Goal: Find specific page/section: Find specific page/section

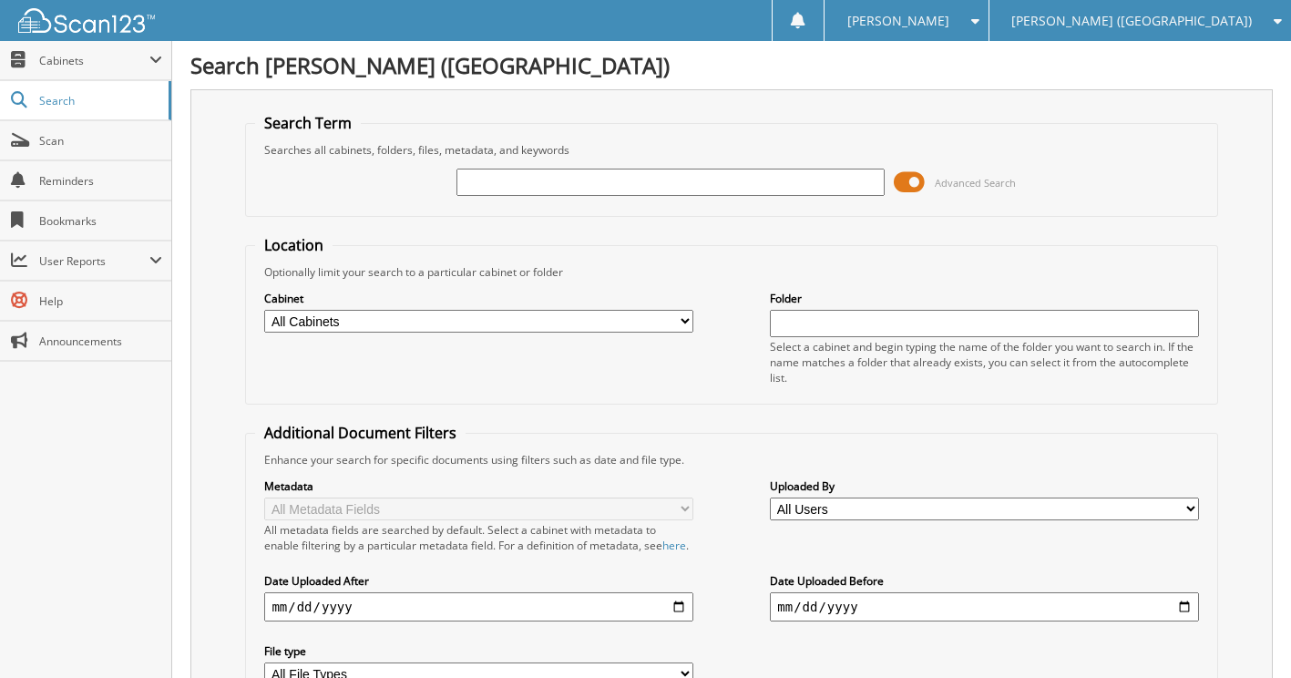
click at [616, 188] on input "text" at bounding box center [670, 182] width 428 height 27
type input "6099436"
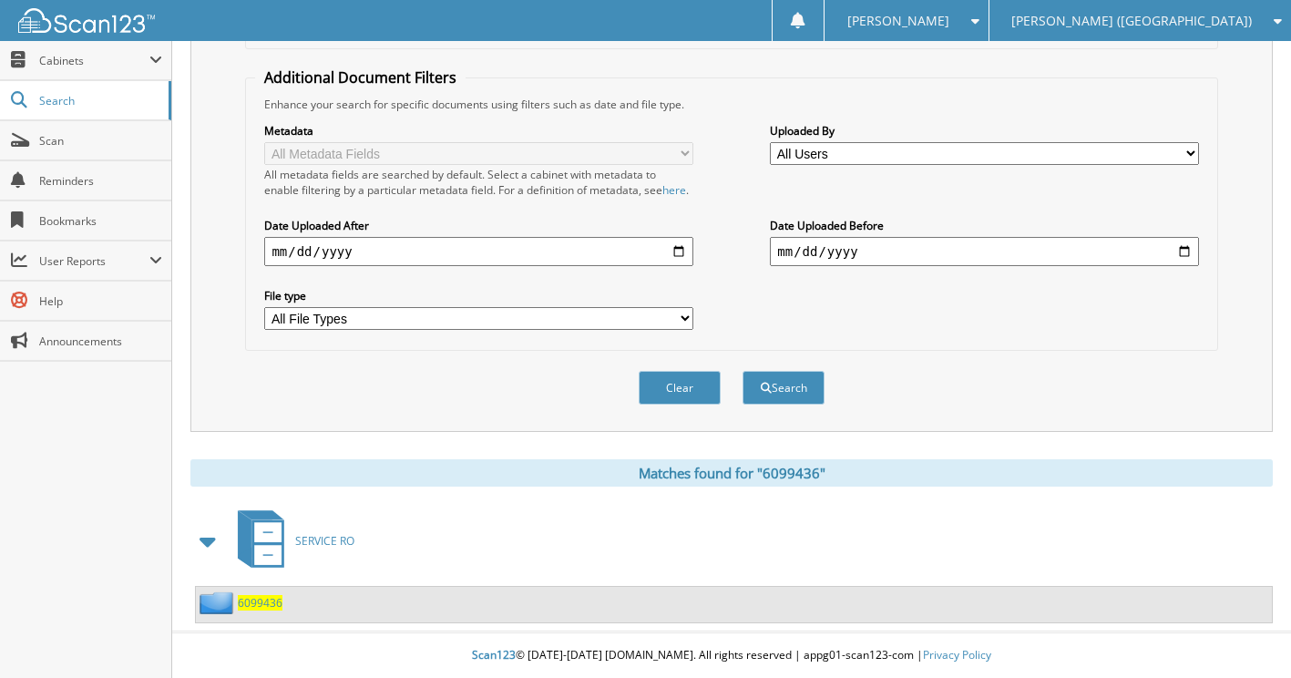
scroll to position [372, 0]
click at [274, 598] on span "6099436" at bounding box center [260, 602] width 45 height 15
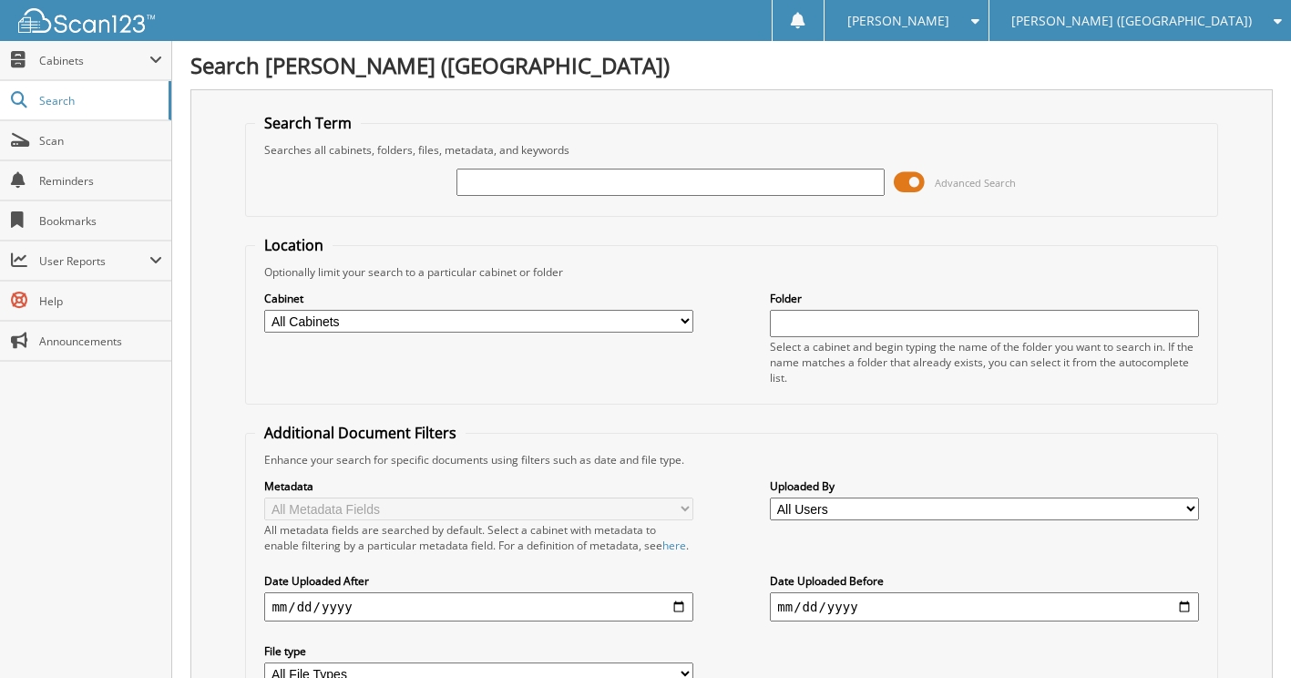
click at [579, 184] on input "text" at bounding box center [670, 182] width 428 height 27
type input "6099382"
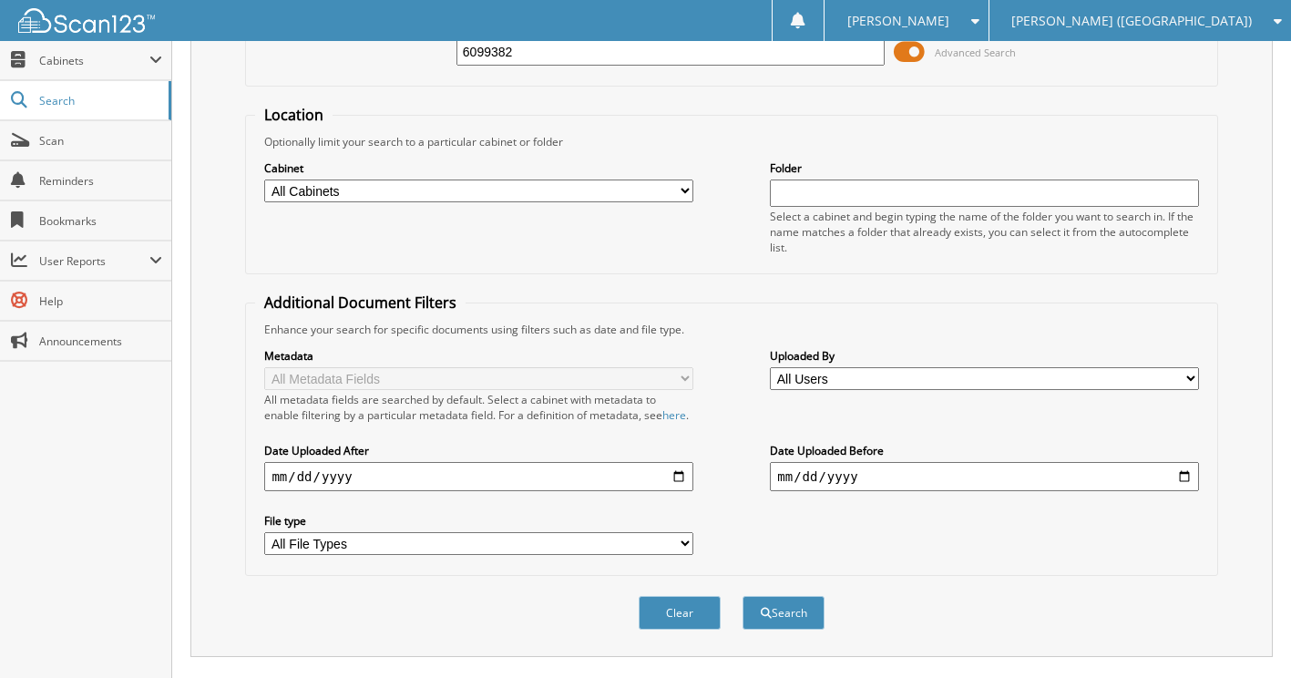
scroll to position [372, 0]
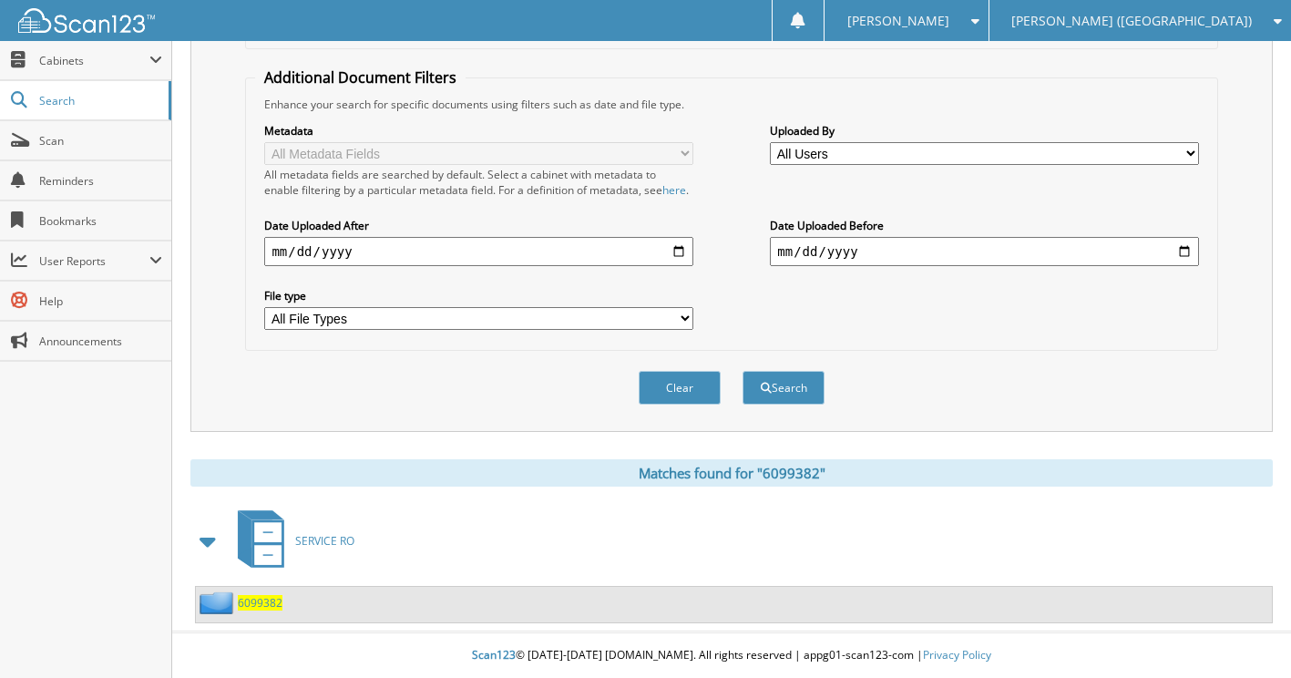
click at [263, 603] on span "6099382" at bounding box center [260, 602] width 45 height 15
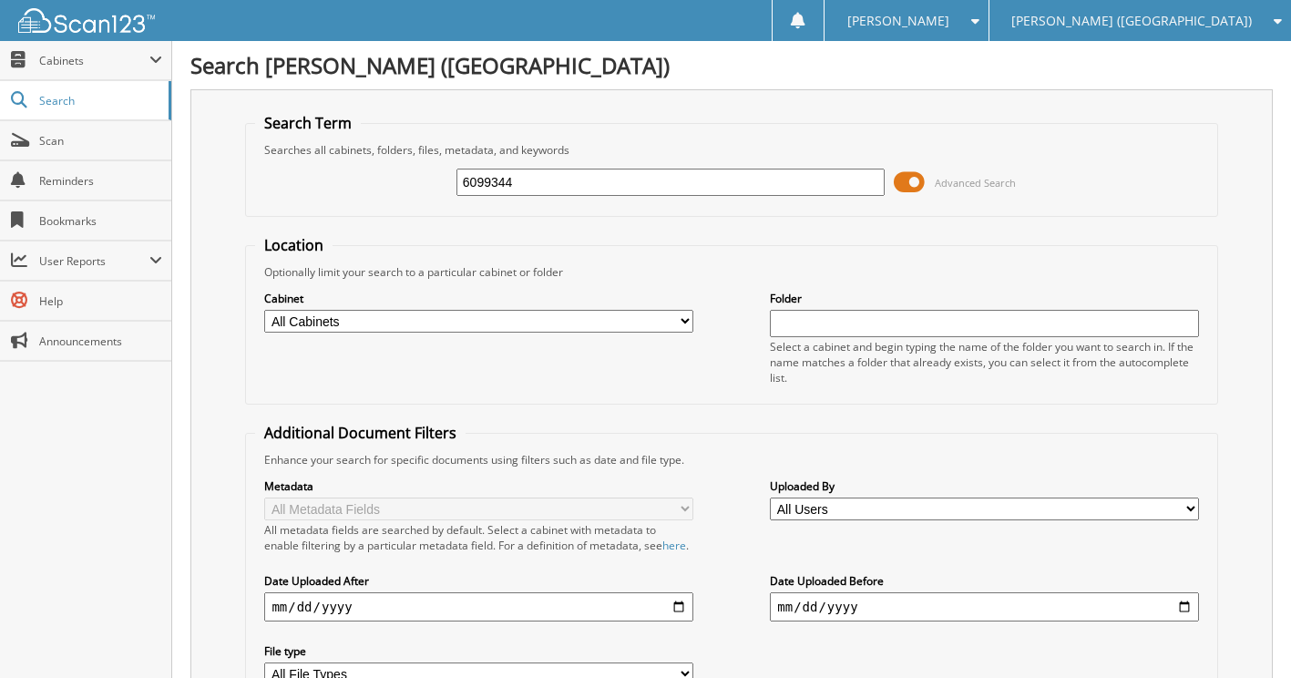
type input "6099344"
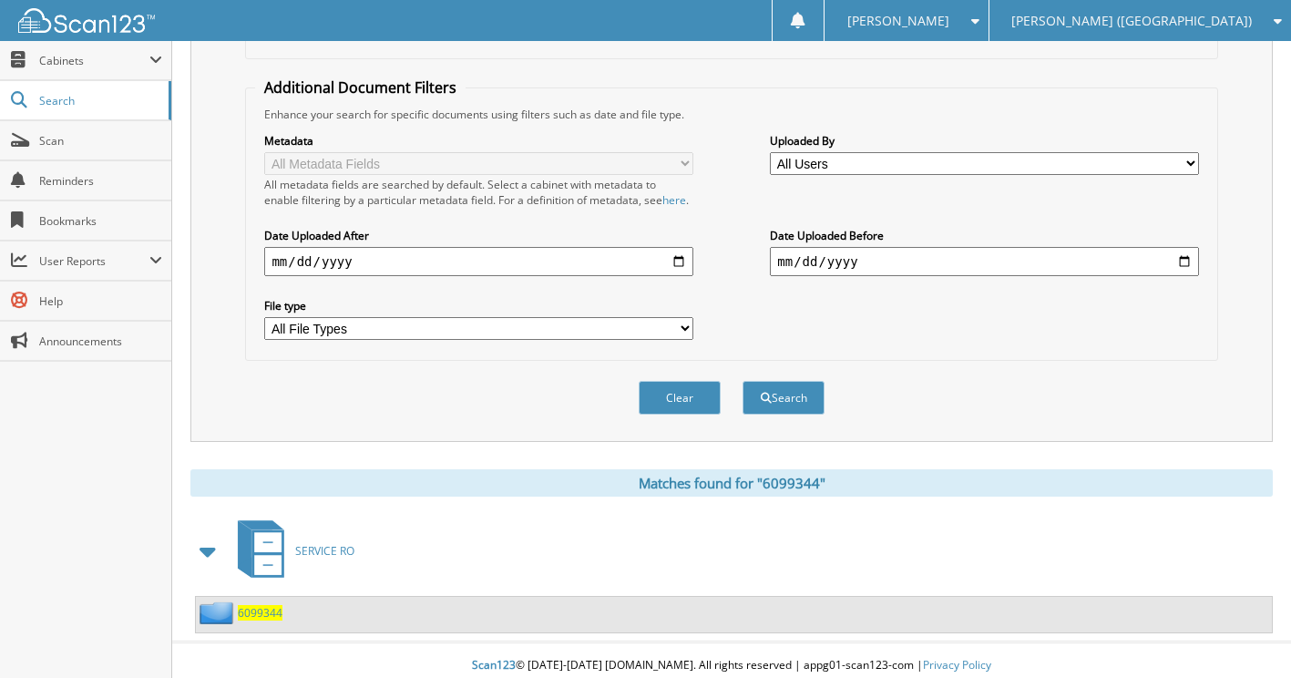
scroll to position [372, 0]
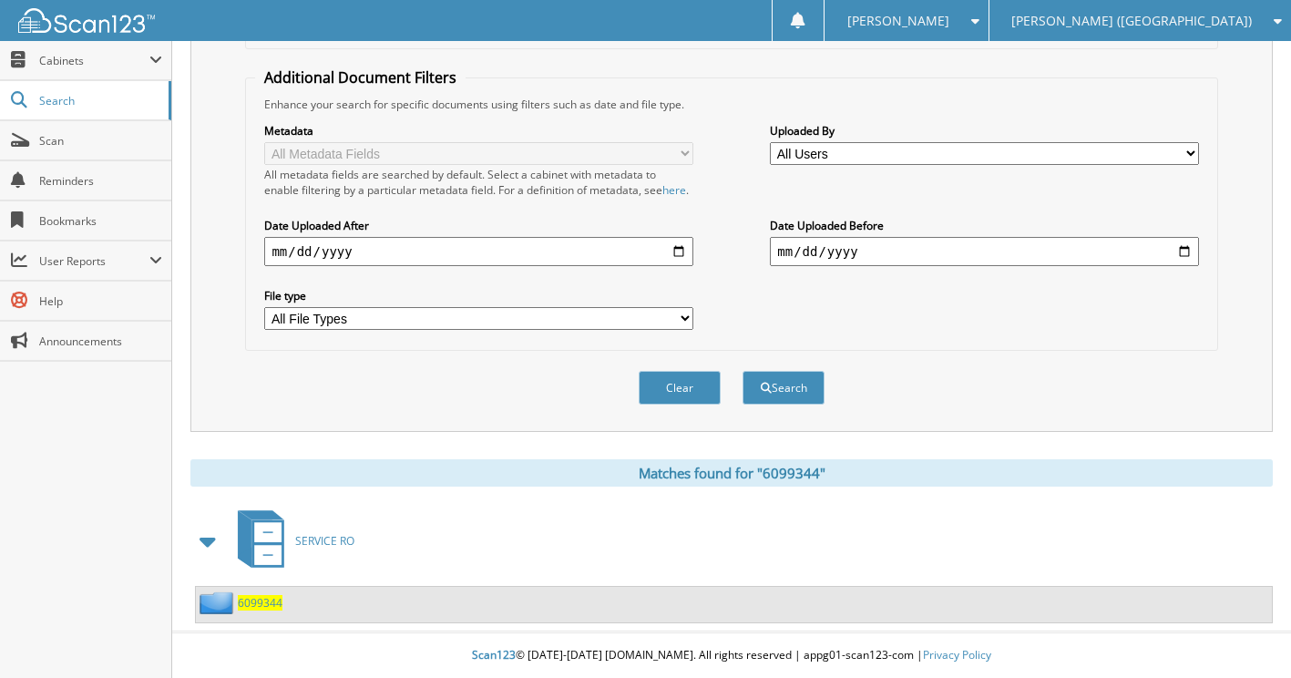
click at [267, 600] on span "6099344" at bounding box center [260, 602] width 45 height 15
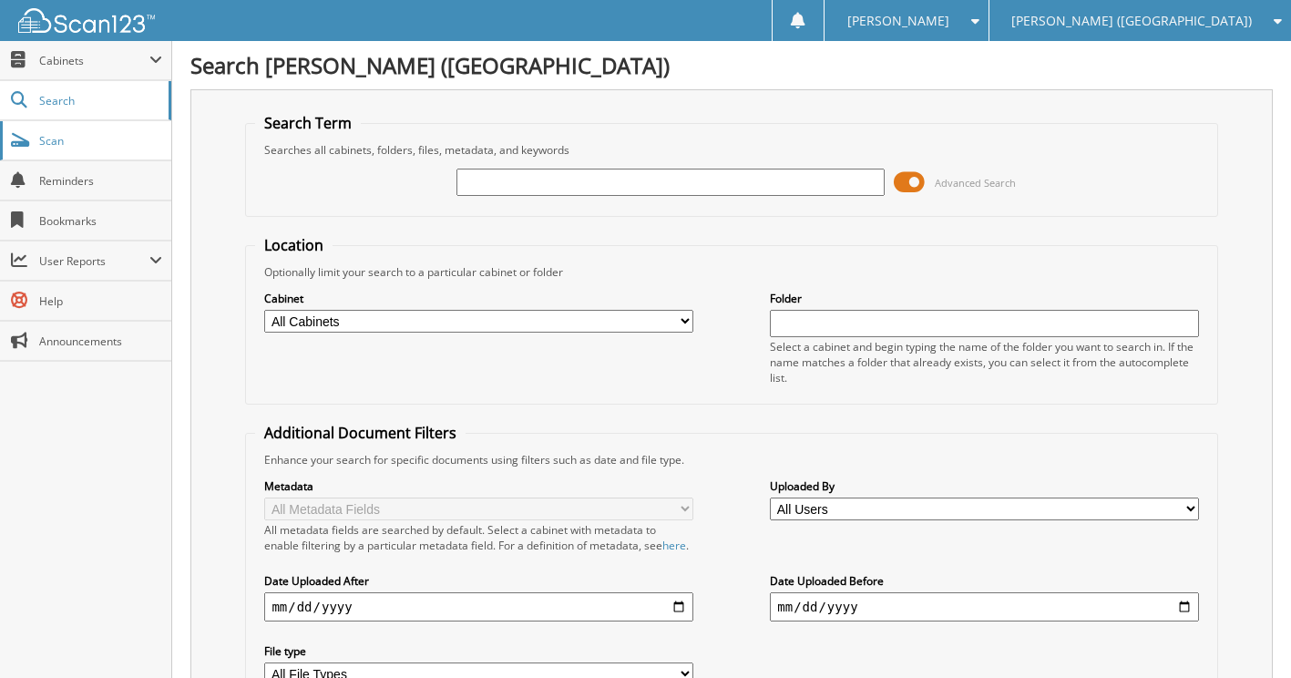
click at [46, 137] on span "Scan" at bounding box center [100, 140] width 123 height 15
